Goal: Task Accomplishment & Management: Manage account settings

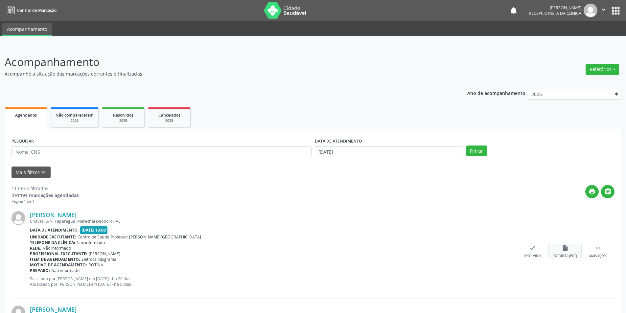
click at [571, 257] on div "Exportar (PDF)" at bounding box center [566, 256] width 24 height 5
click at [526, 246] on div "check Resolvido" at bounding box center [532, 252] width 33 height 14
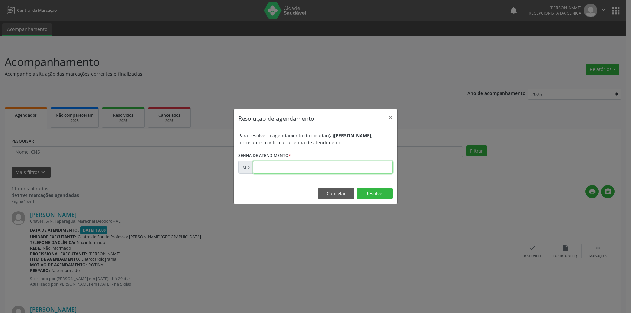
paste input "00011764"
type input "00011764"
click at [366, 192] on button "Resolver" at bounding box center [375, 193] width 36 height 11
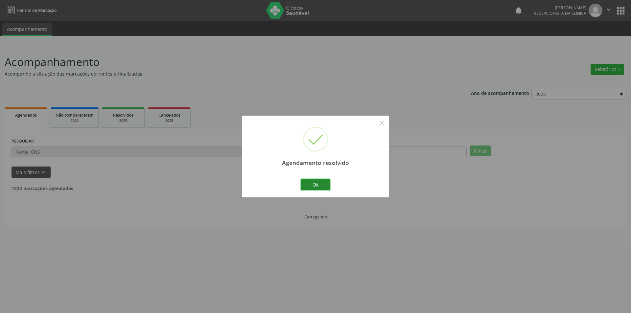
click at [305, 181] on button "Ok" at bounding box center [316, 185] width 30 height 11
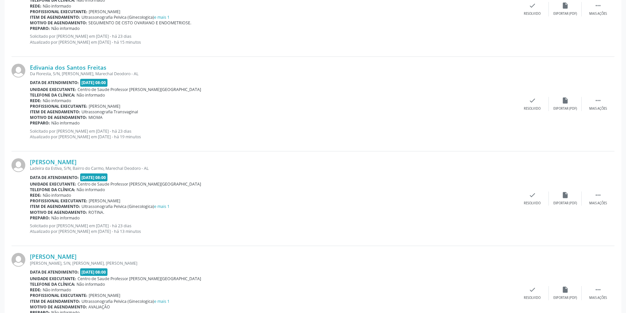
scroll to position [1343, 0]
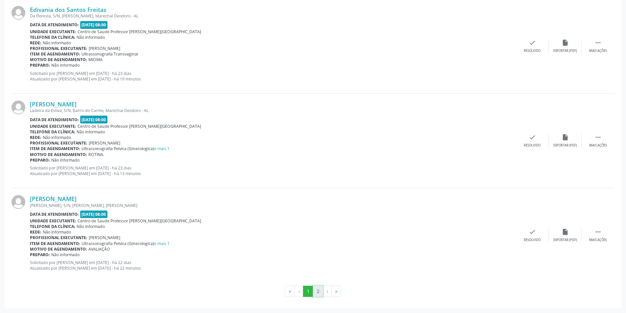
click at [321, 294] on button "2" at bounding box center [318, 291] width 10 height 11
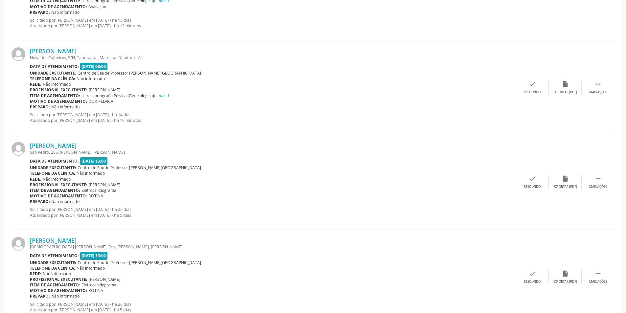
scroll to position [362, 0]
click at [606, 178] on div " Mais ações" at bounding box center [598, 181] width 33 height 14
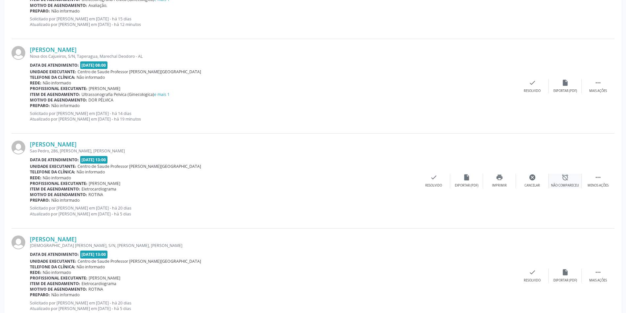
click at [569, 179] on icon "alarm_off" at bounding box center [565, 177] width 7 height 7
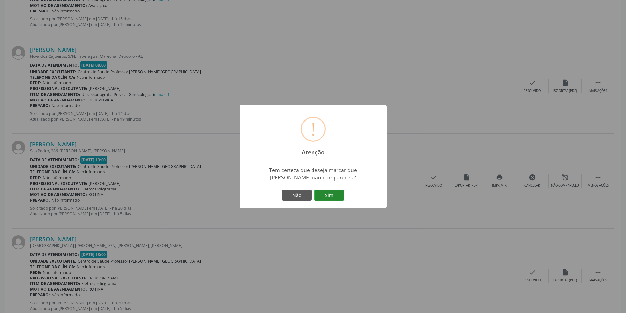
click at [344, 194] on button "Sim" at bounding box center [330, 195] width 30 height 11
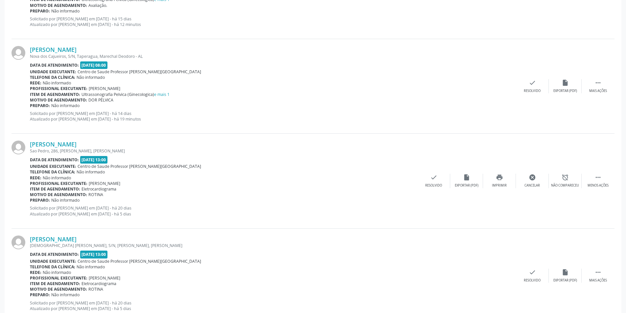
scroll to position [0, 0]
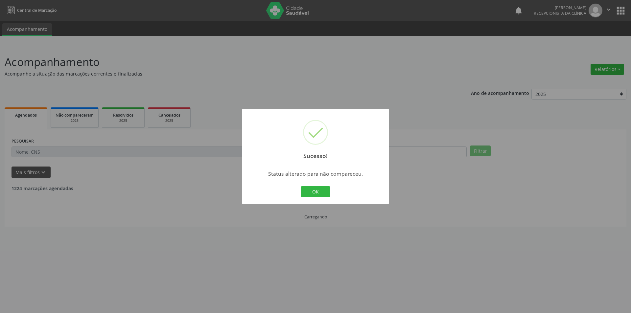
click at [329, 195] on button "OK" at bounding box center [316, 191] width 30 height 11
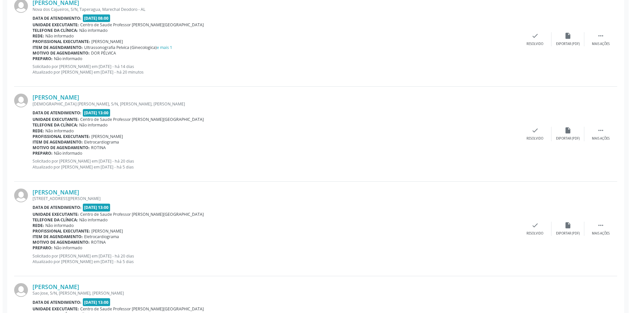
scroll to position [427, 0]
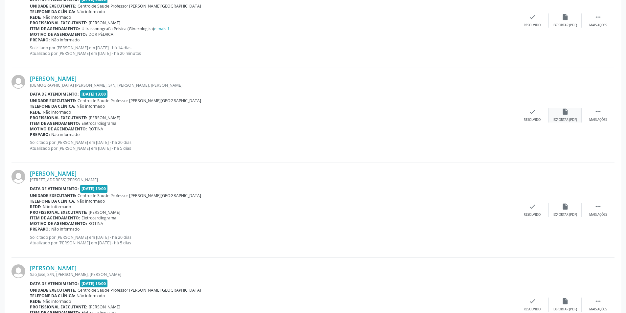
click at [561, 113] on div "insert_drive_file Exportar (PDF)" at bounding box center [565, 115] width 33 height 14
click at [535, 120] on div "Resolvido" at bounding box center [532, 120] width 17 height 5
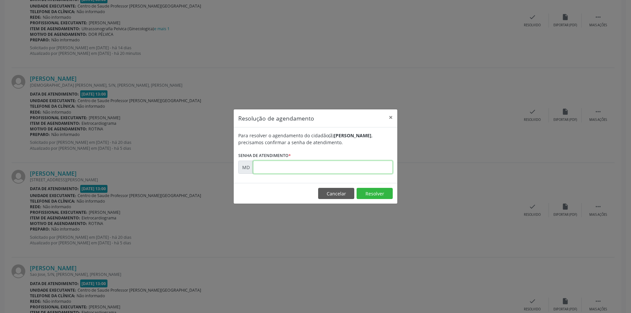
click at [368, 167] on input "text" at bounding box center [323, 167] width 140 height 13
paste input "00011783"
type input "00011783"
click at [371, 189] on button "Resolver" at bounding box center [375, 193] width 36 height 11
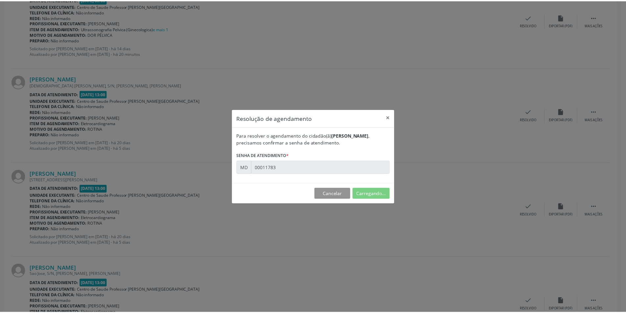
scroll to position [0, 0]
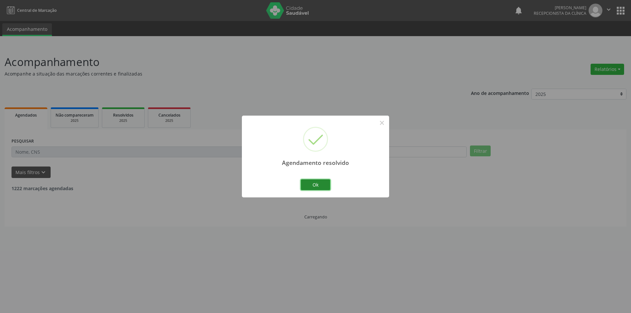
click at [319, 184] on button "Ok" at bounding box center [316, 185] width 30 height 11
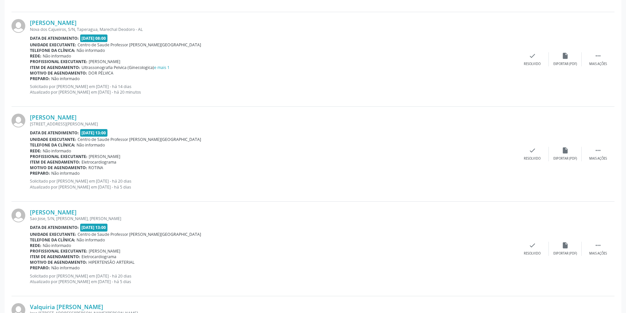
scroll to position [460, 0]
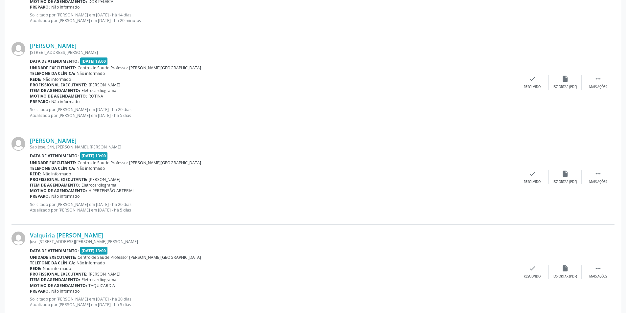
click at [601, 91] on div "[PERSON_NAME] [STREET_ADDRESS][PERSON_NAME][PERSON_NAME] Data de atendimento: […" at bounding box center [313, 82] width 603 height 95
click at [595, 84] on div " Mais ações" at bounding box center [598, 82] width 33 height 14
click at [562, 82] on icon "alarm_off" at bounding box center [565, 78] width 7 height 7
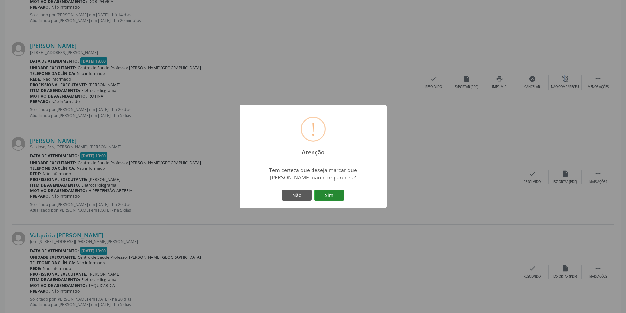
click at [327, 197] on button "Sim" at bounding box center [330, 195] width 30 height 11
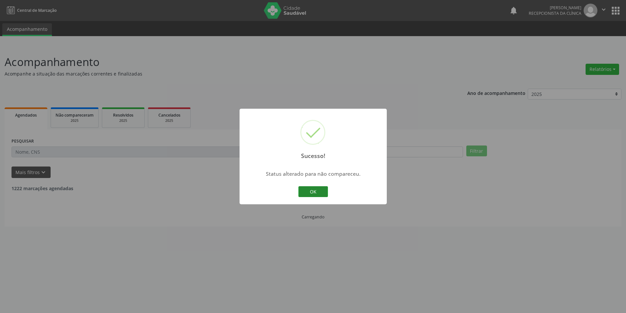
scroll to position [0, 0]
click at [322, 192] on button "OK" at bounding box center [316, 191] width 30 height 11
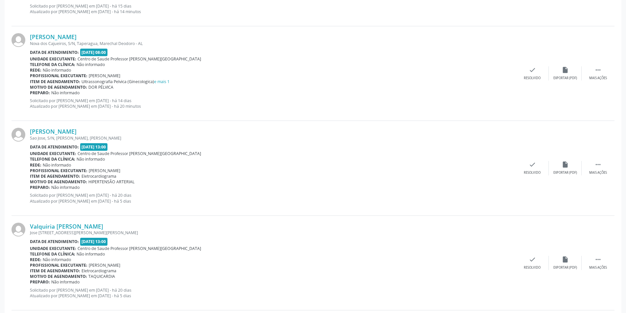
scroll to position [460, 0]
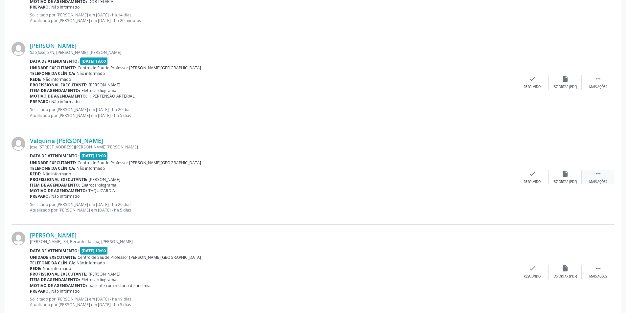
click at [597, 176] on icon "" at bounding box center [598, 173] width 7 height 7
click at [573, 175] on div "alarm_off Não compareceu" at bounding box center [565, 177] width 33 height 14
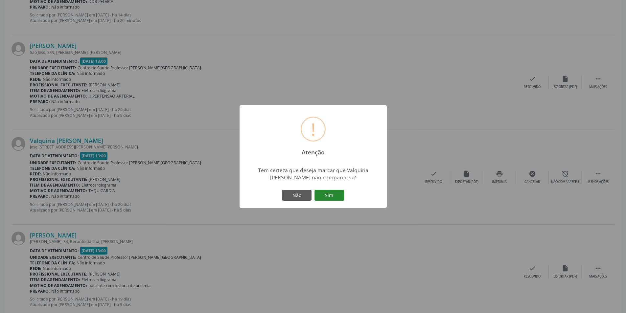
click at [335, 196] on button "Sim" at bounding box center [330, 195] width 30 height 11
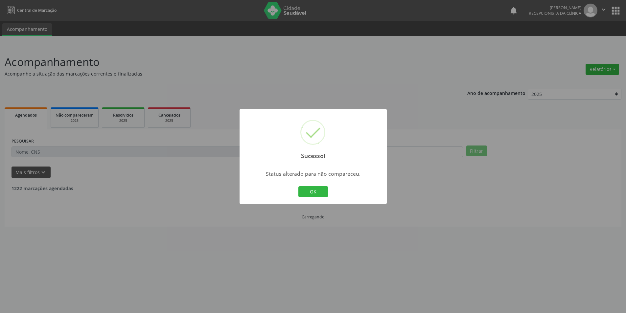
scroll to position [0, 0]
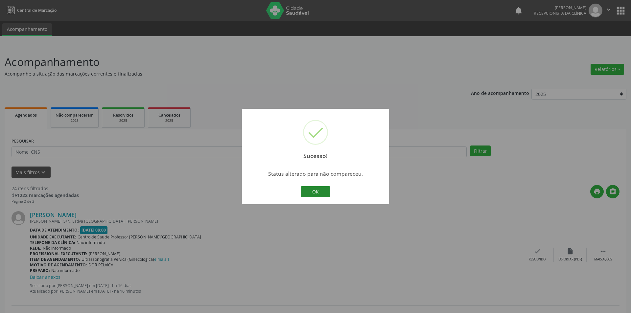
click at [329, 193] on div "OK Cancel" at bounding box center [316, 192] width 33 height 14
click at [316, 192] on button "OK" at bounding box center [314, 191] width 30 height 11
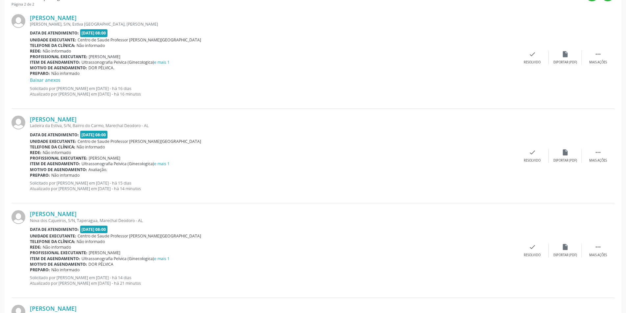
scroll to position [362, 0]
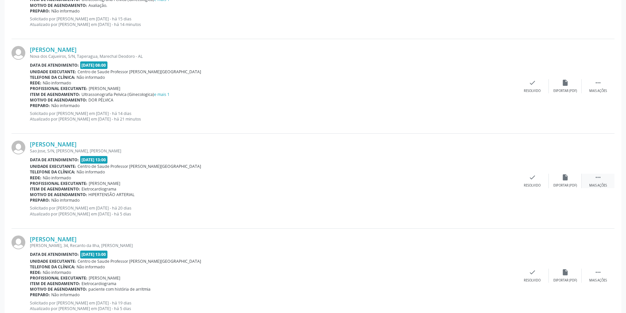
click at [607, 184] on div "Mais ações" at bounding box center [599, 185] width 18 height 5
click at [560, 182] on div "alarm_off Não compareceu" at bounding box center [565, 181] width 33 height 14
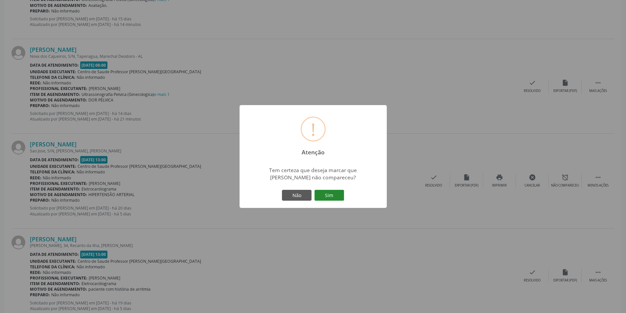
click at [339, 197] on button "Sim" at bounding box center [330, 195] width 30 height 11
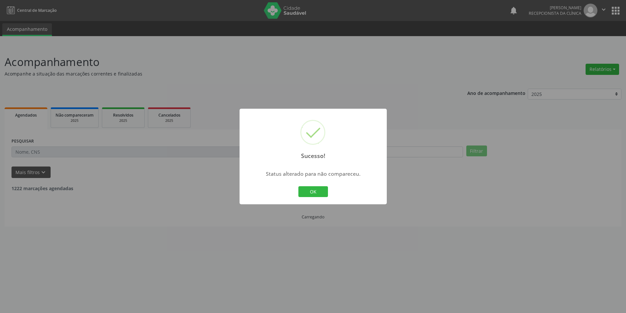
scroll to position [0, 0]
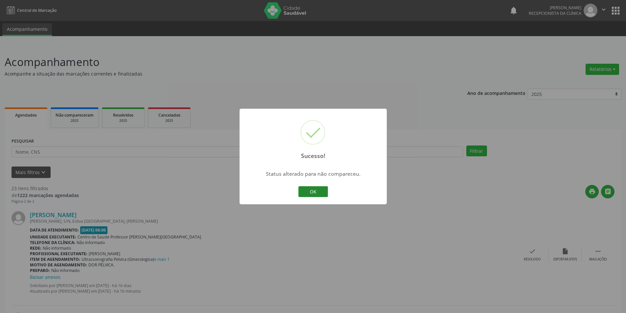
click at [324, 189] on button "OK" at bounding box center [314, 191] width 30 height 11
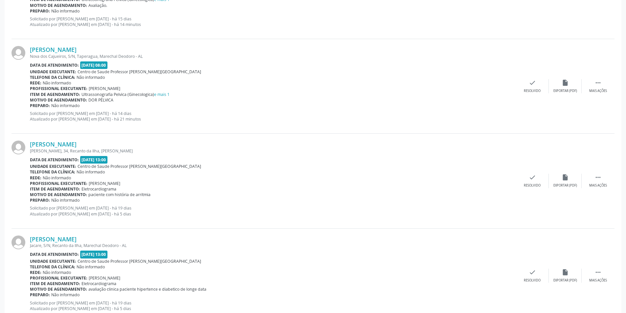
scroll to position [395, 0]
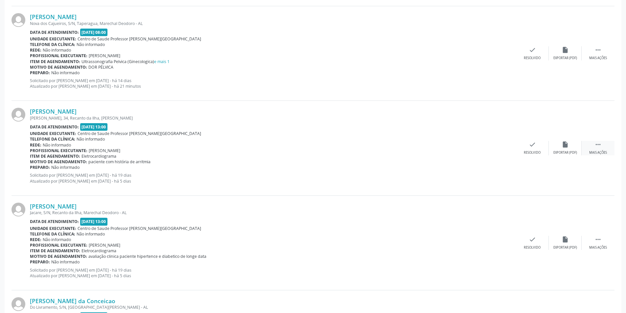
click at [606, 149] on div " Mais ações" at bounding box center [598, 148] width 33 height 14
click at [561, 151] on div "Não compareceu" at bounding box center [565, 153] width 28 height 5
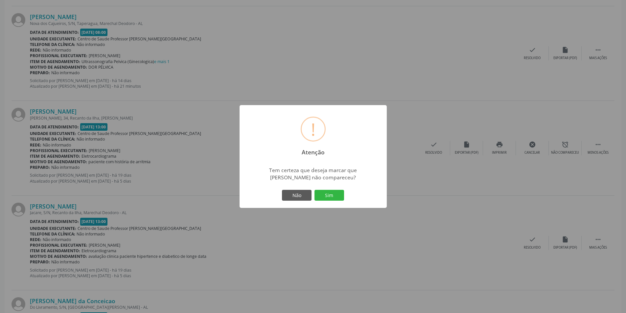
click at [336, 199] on button "Sim" at bounding box center [330, 195] width 30 height 11
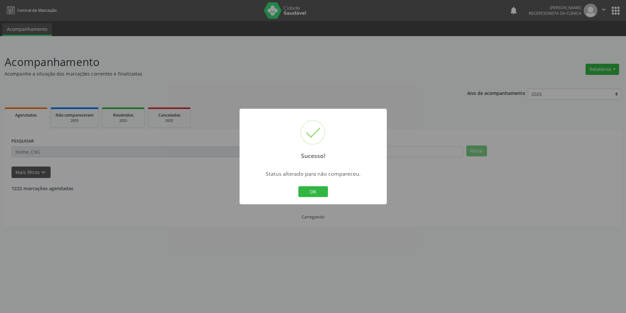
scroll to position [0, 0]
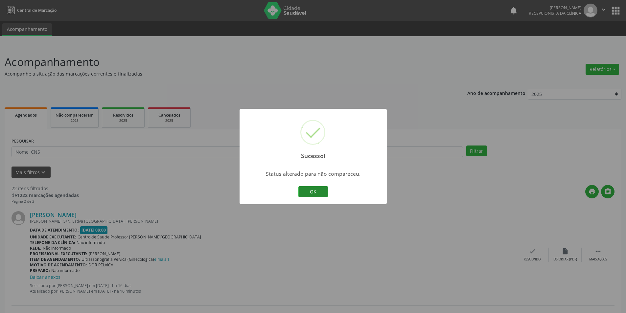
click at [316, 193] on button "OK" at bounding box center [314, 191] width 30 height 11
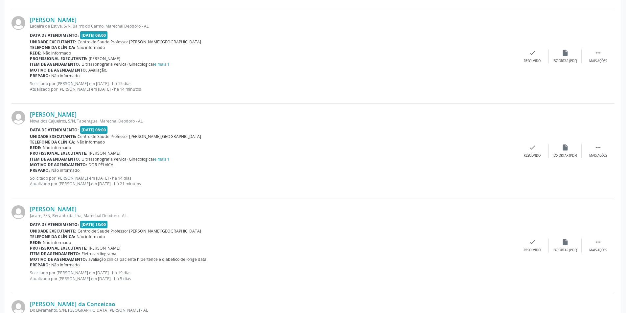
scroll to position [362, 0]
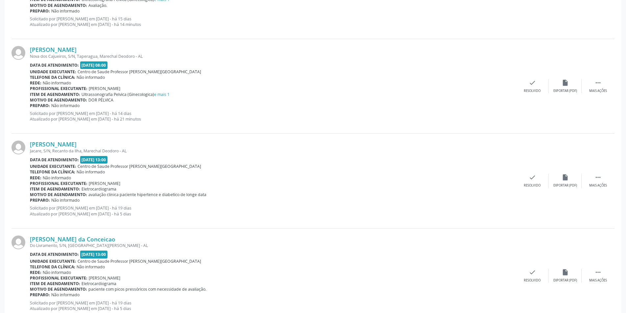
click at [593, 190] on div "[PERSON_NAME] Jacare, S/N, Recanto da Ilha, [GEOGRAPHIC_DATA] Data de atendimen…" at bounding box center [313, 181] width 603 height 95
click at [594, 177] on div " Mais ações" at bounding box center [598, 181] width 33 height 14
click at [559, 183] on div "alarm_off Não compareceu" at bounding box center [565, 181] width 33 height 14
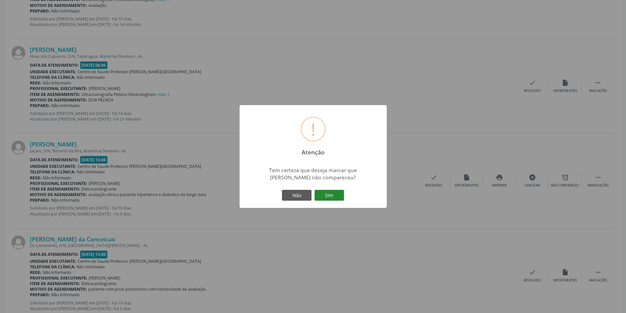
click at [327, 196] on button "Sim" at bounding box center [330, 195] width 30 height 11
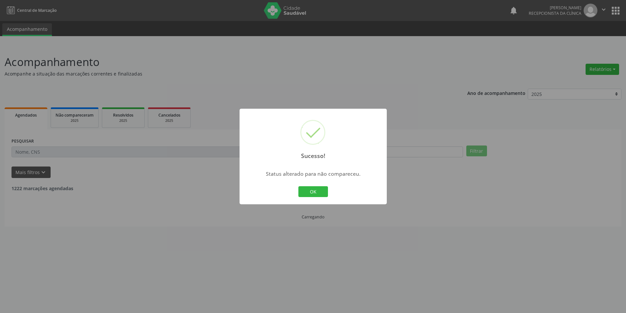
scroll to position [0, 0]
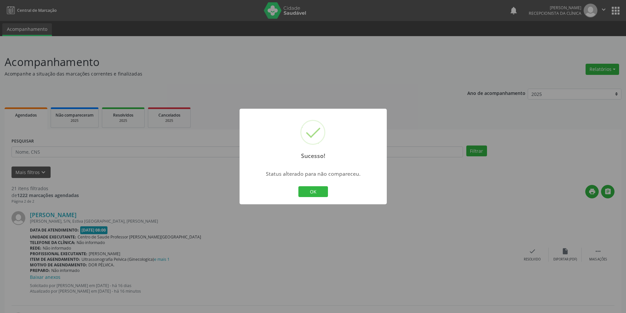
click at [327, 196] on button "OK" at bounding box center [314, 191] width 30 height 11
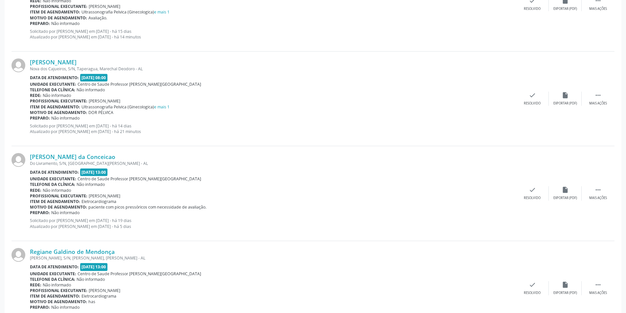
scroll to position [398, 0]
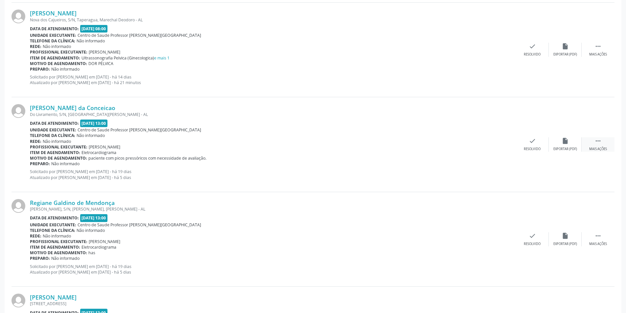
click at [606, 150] on div "Mais ações" at bounding box center [599, 149] width 18 height 5
click at [559, 150] on div "Não compareceu" at bounding box center [565, 149] width 28 height 5
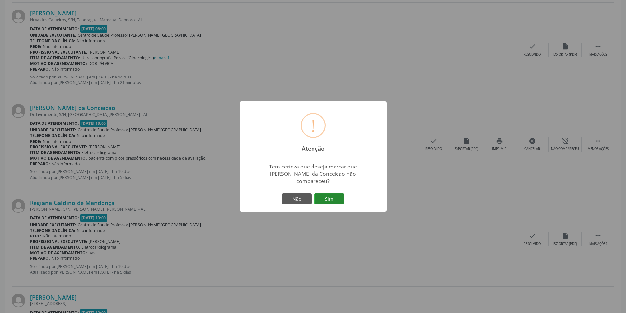
click at [326, 194] on button "Sim" at bounding box center [330, 199] width 30 height 11
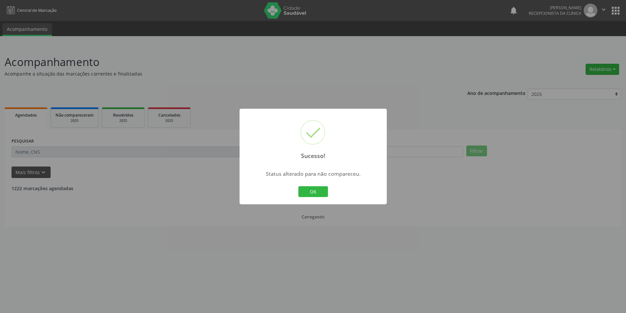
scroll to position [0, 0]
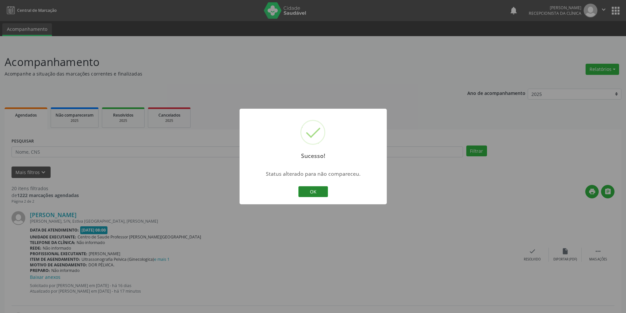
click at [322, 187] on button "OK" at bounding box center [314, 191] width 30 height 11
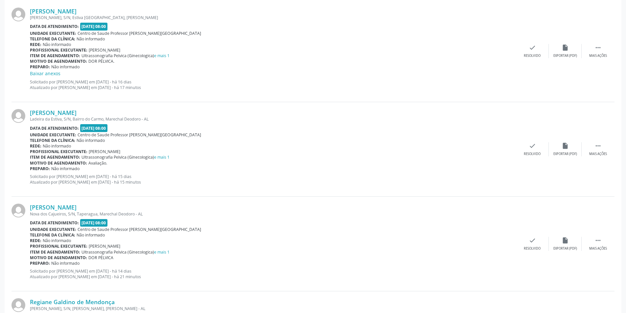
scroll to position [362, 0]
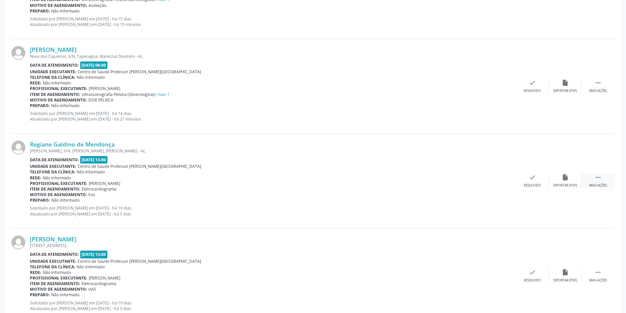
click at [612, 186] on div " Mais ações" at bounding box center [598, 181] width 33 height 14
click at [559, 184] on div "Não compareceu" at bounding box center [565, 185] width 28 height 5
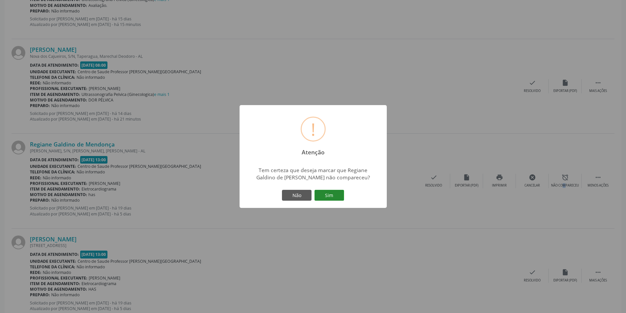
click at [332, 197] on button "Sim" at bounding box center [330, 195] width 30 height 11
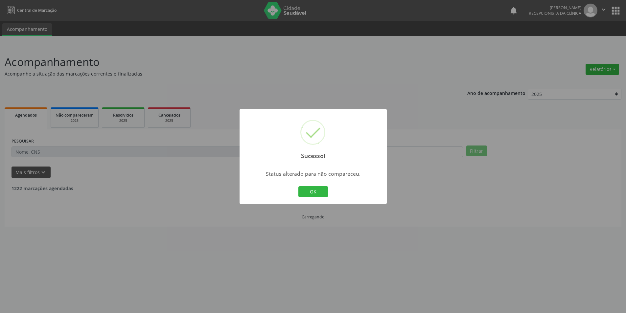
scroll to position [0, 0]
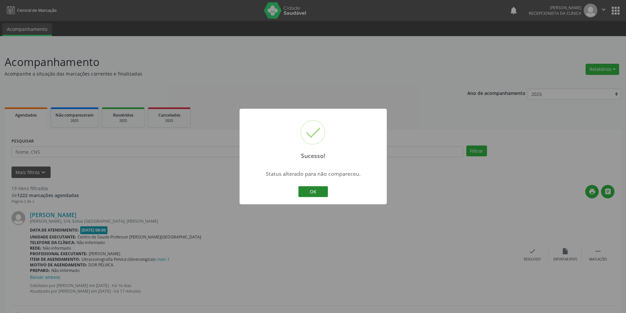
click at [326, 193] on button "OK" at bounding box center [314, 191] width 30 height 11
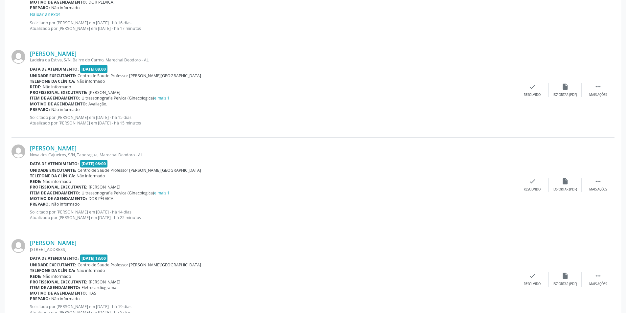
scroll to position [307, 0]
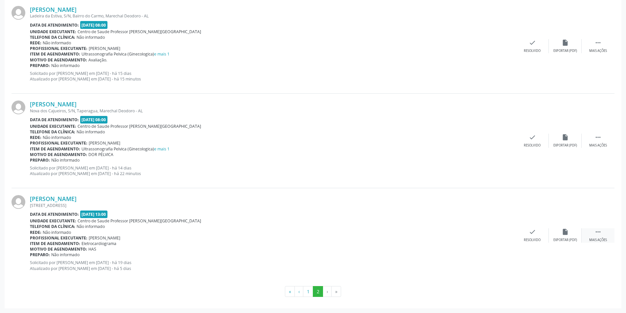
click at [596, 234] on icon "" at bounding box center [598, 232] width 7 height 7
click at [564, 236] on div "alarm_off Não compareceu" at bounding box center [565, 236] width 33 height 14
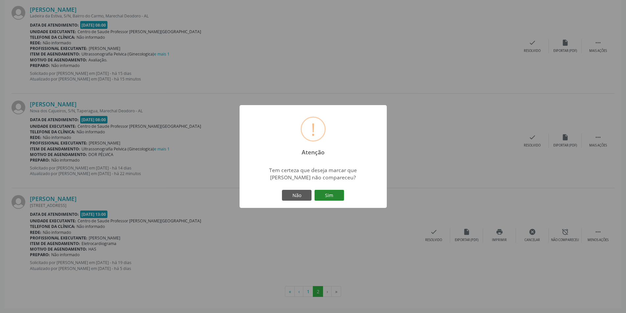
click at [332, 195] on button "Sim" at bounding box center [330, 195] width 30 height 11
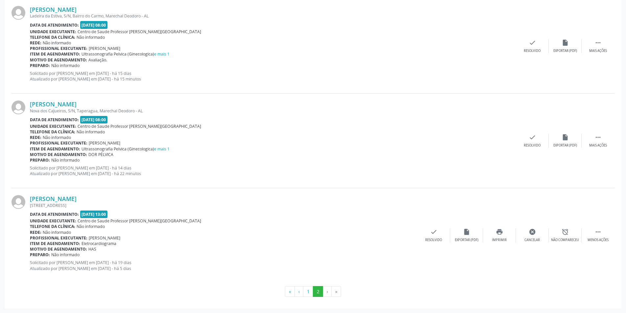
scroll to position [0, 0]
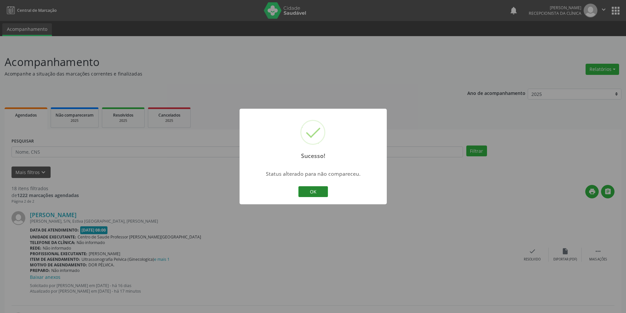
click at [312, 195] on button "OK" at bounding box center [314, 191] width 30 height 11
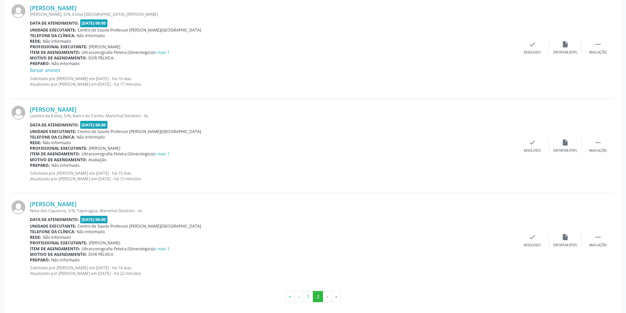
scroll to position [212, 0]
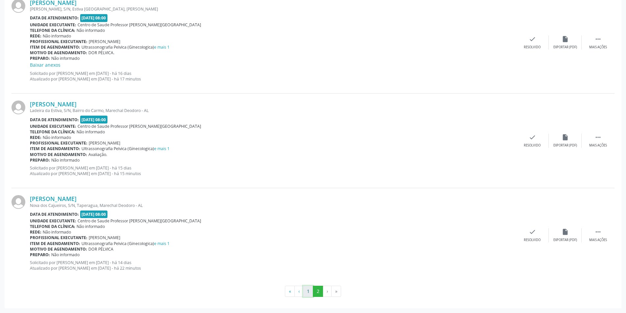
click at [306, 290] on button "1" at bounding box center [308, 291] width 10 height 11
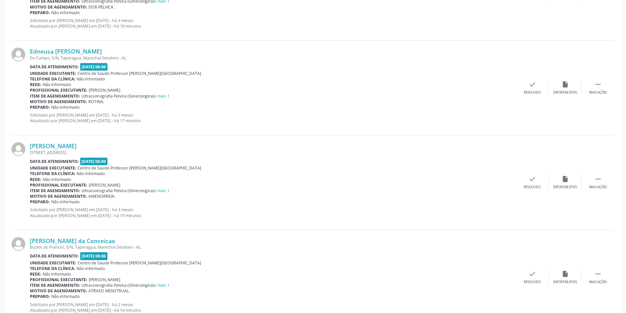
scroll to position [395, 0]
